Goal: Navigation & Orientation: Understand site structure

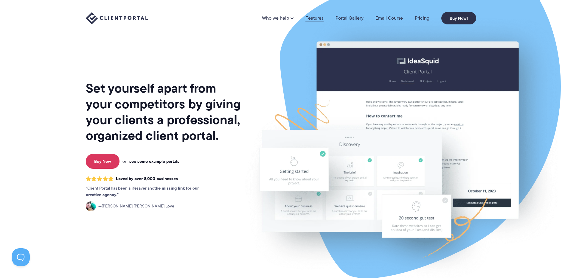
click at [319, 16] on link "Features" at bounding box center [315, 18] width 18 height 5
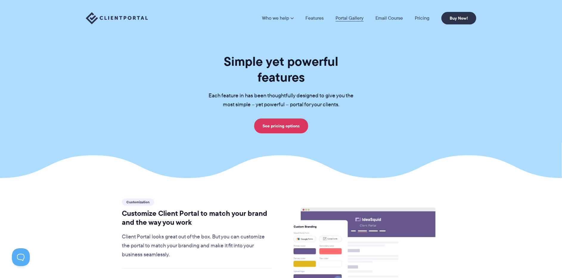
click at [346, 20] on link "Portal Gallery" at bounding box center [350, 18] width 28 height 5
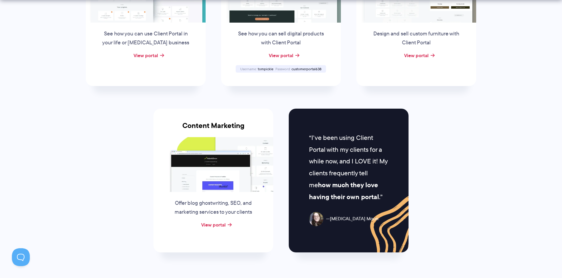
scroll to position [536, 0]
